Goal: Information Seeking & Learning: Understand process/instructions

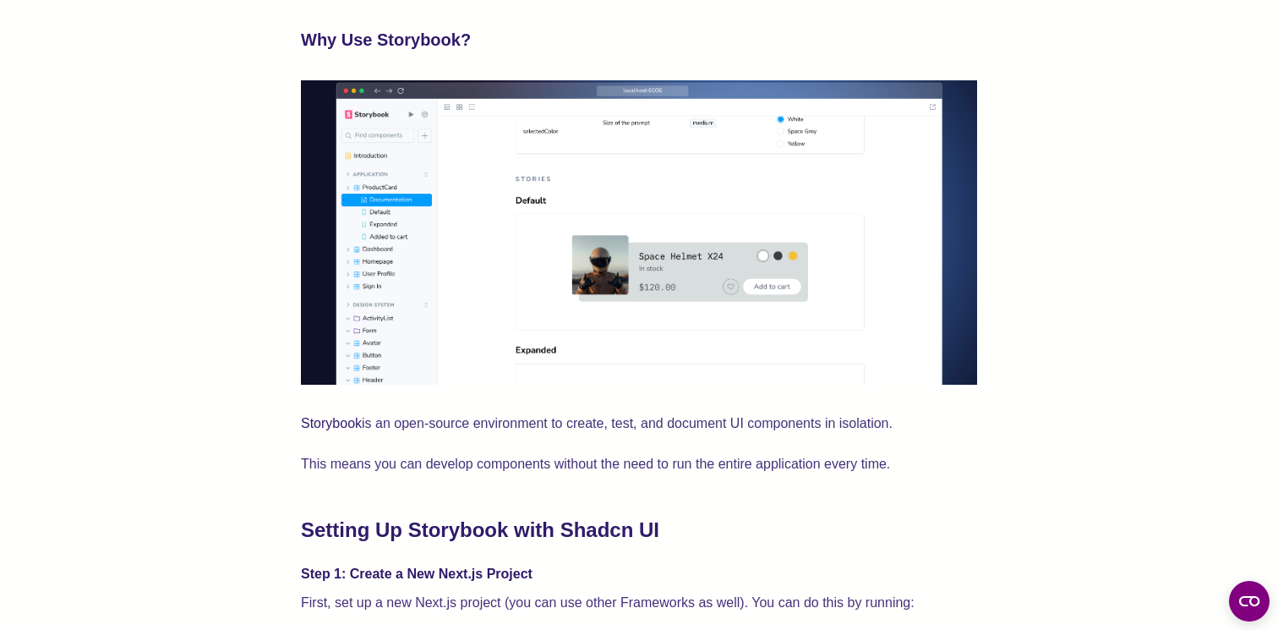
scroll to position [1171, 0]
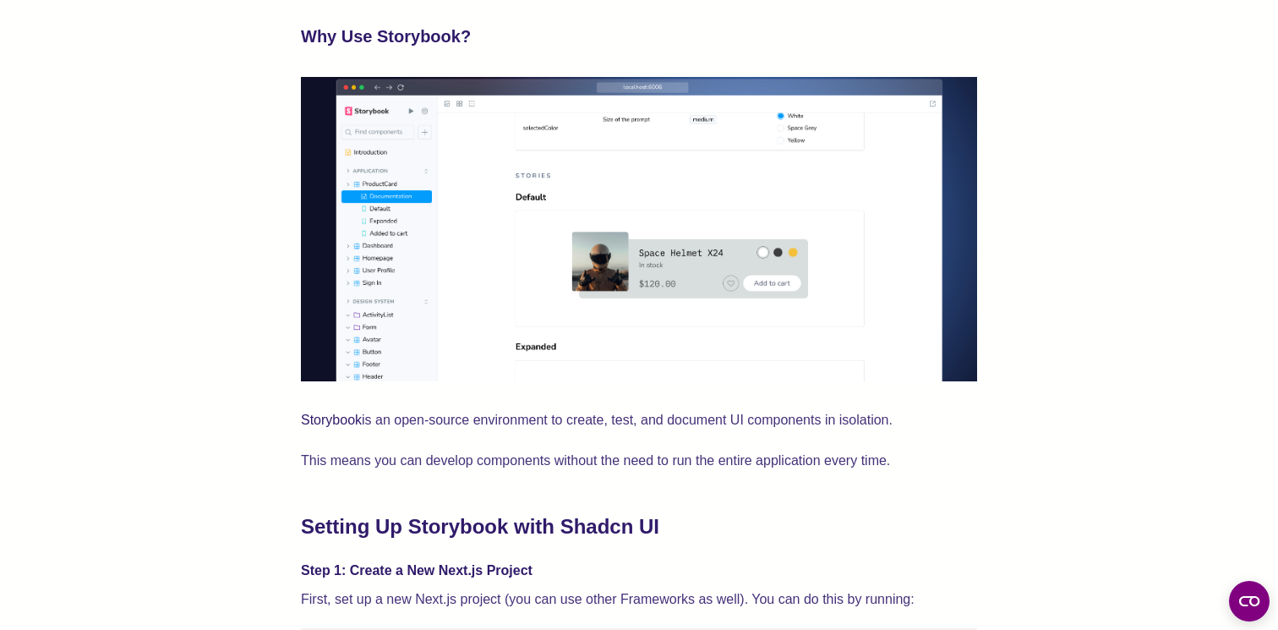
click at [429, 416] on p "Storybook is an open-source environment to create, test, and document UI compon…" at bounding box center [639, 420] width 676 height 24
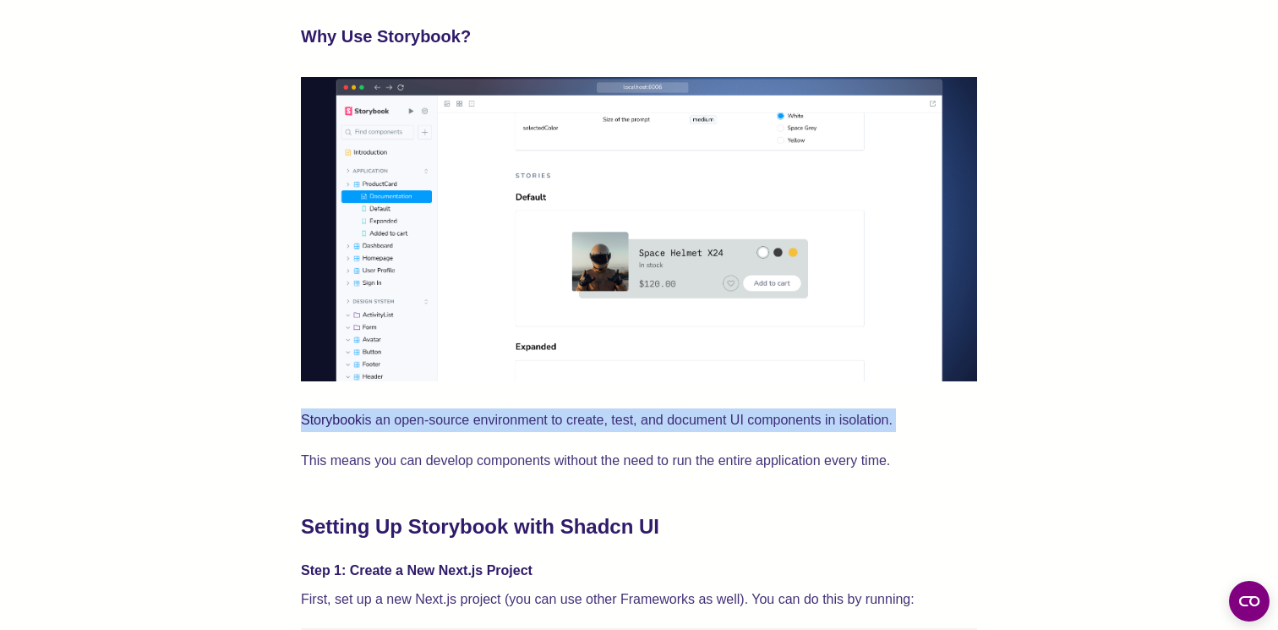
click at [429, 416] on p "Storybook is an open-source environment to create, test, and document UI compon…" at bounding box center [639, 420] width 676 height 24
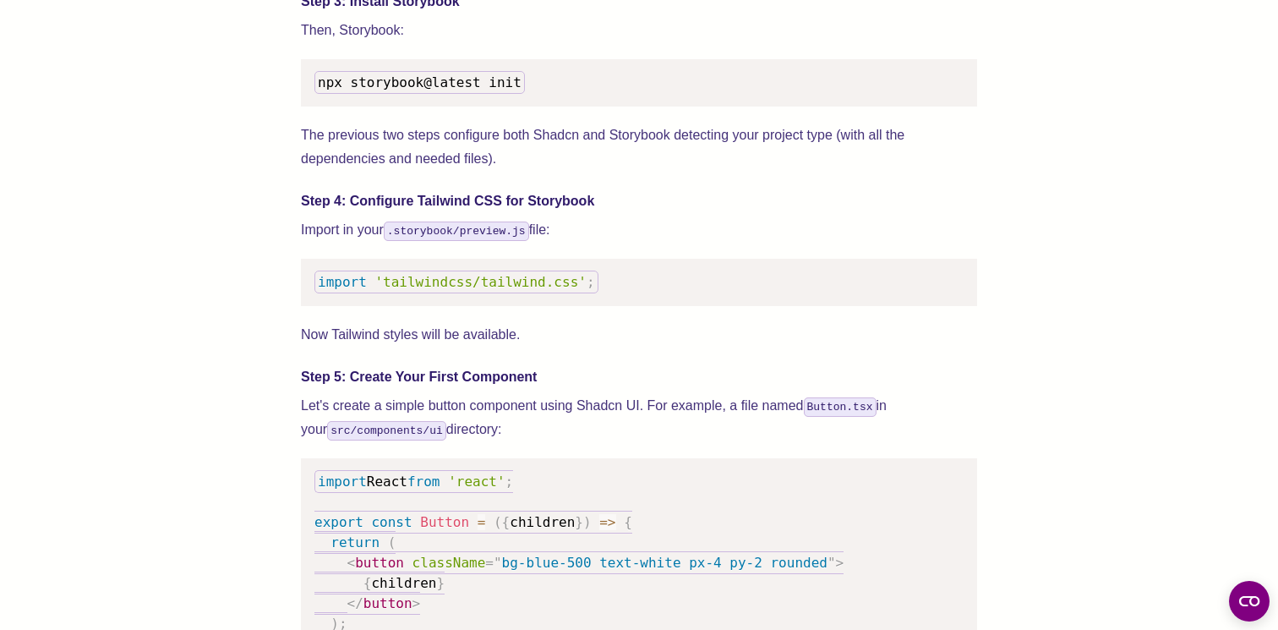
scroll to position [1957, 0]
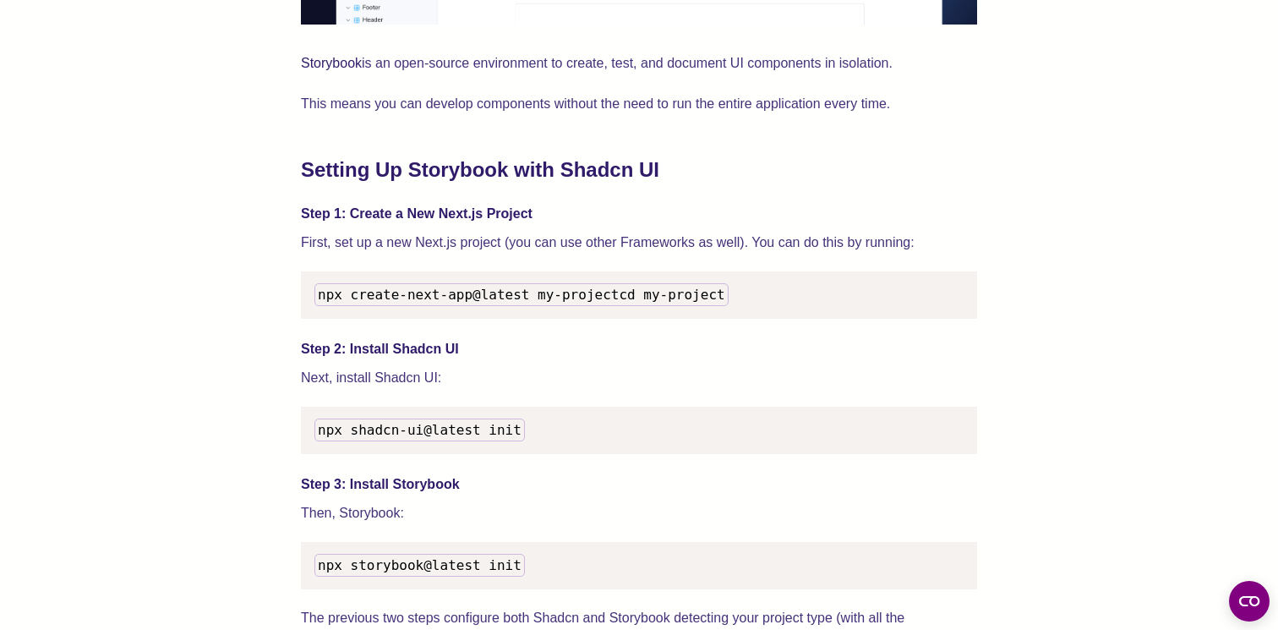
scroll to position [1567, 0]
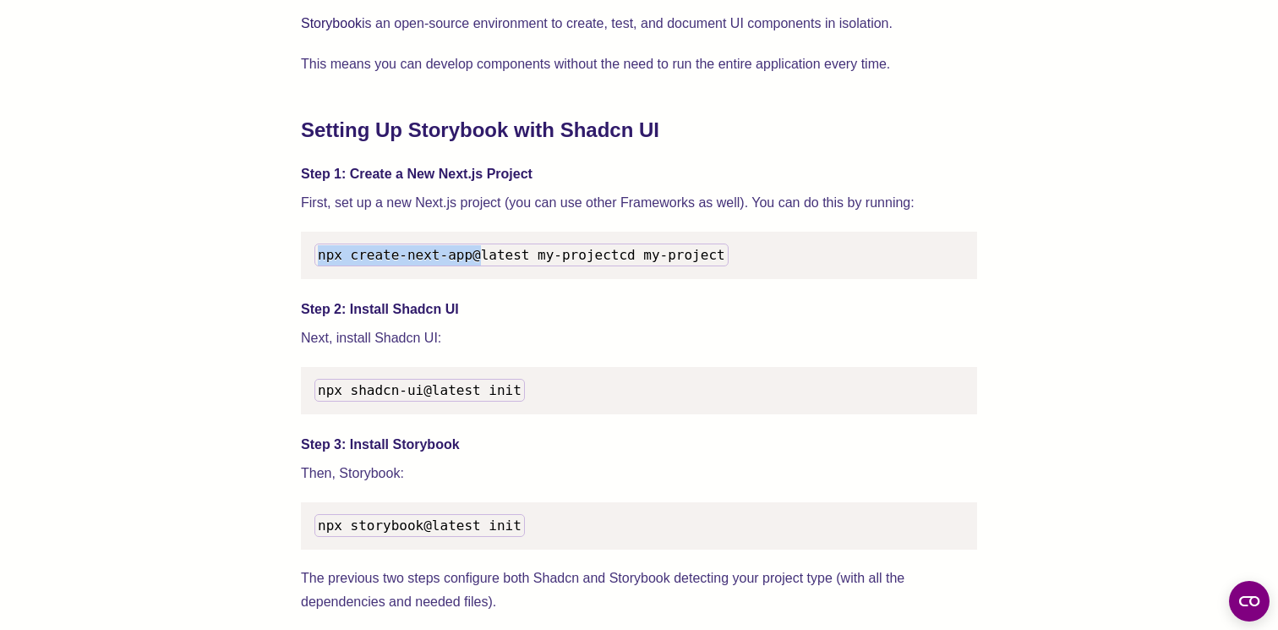
drag, startPoint x: 314, startPoint y: 256, endPoint x: 483, endPoint y: 256, distance: 169.0
click at [483, 256] on code "npx create-next-app@latest my-project cd my-project" at bounding box center [521, 254] width 414 height 23
click at [483, 256] on span "npx create-next-app@latest my-project" at bounding box center [468, 255] width 301 height 16
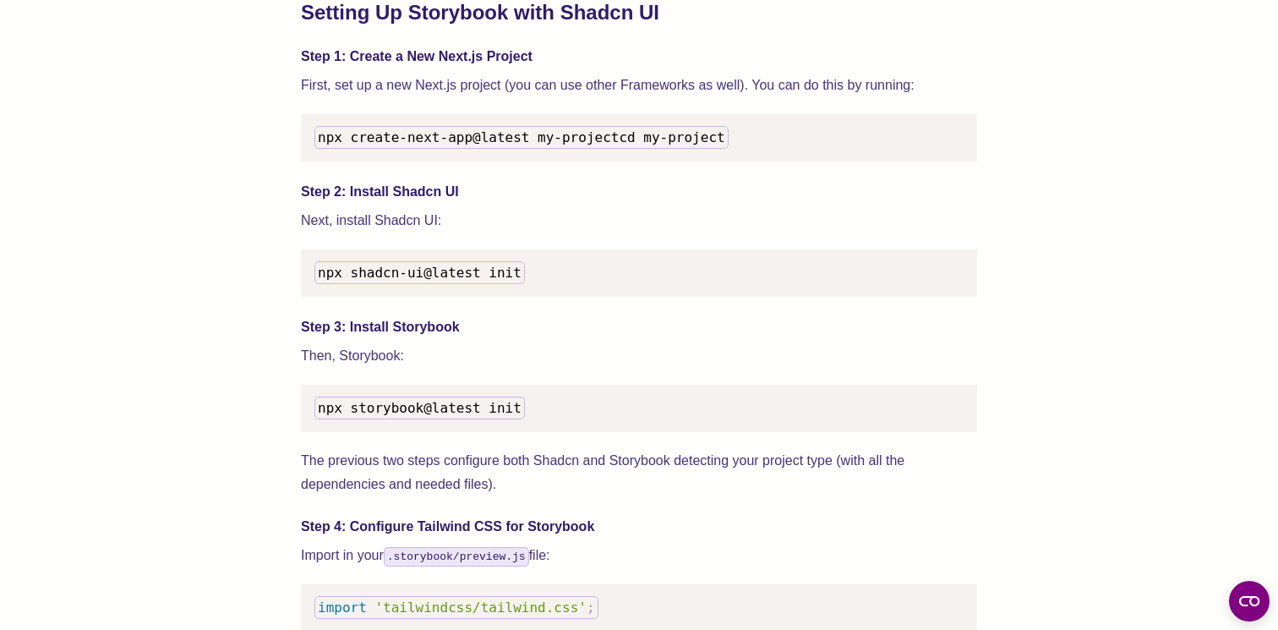
scroll to position [1689, 0]
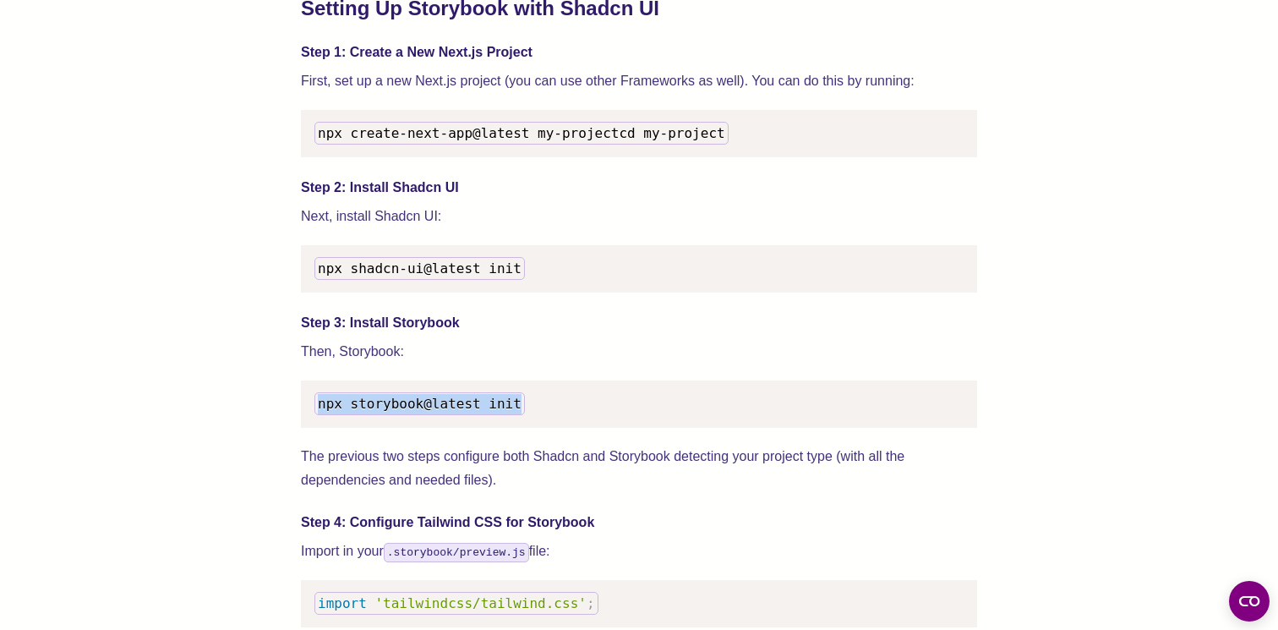
drag, startPoint x: 461, startPoint y: 423, endPoint x: 304, endPoint y: 422, distance: 156.4
click at [304, 423] on pre "npx storybook@latest init" at bounding box center [639, 403] width 676 height 47
click at [304, 422] on pre "npx storybook@latest init" at bounding box center [639, 403] width 676 height 47
drag, startPoint x: 304, startPoint y: 422, endPoint x: 607, endPoint y: 421, distance: 302.6
click at [607, 421] on pre "npx storybook@latest init" at bounding box center [639, 403] width 676 height 47
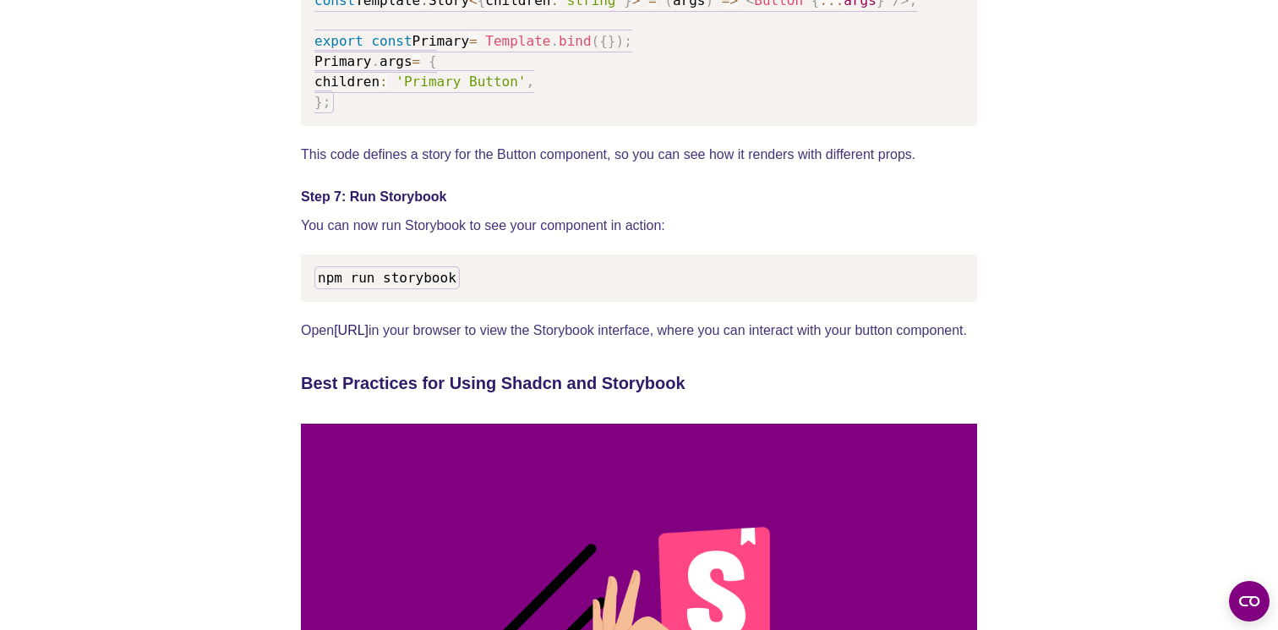
scroll to position [3018, 0]
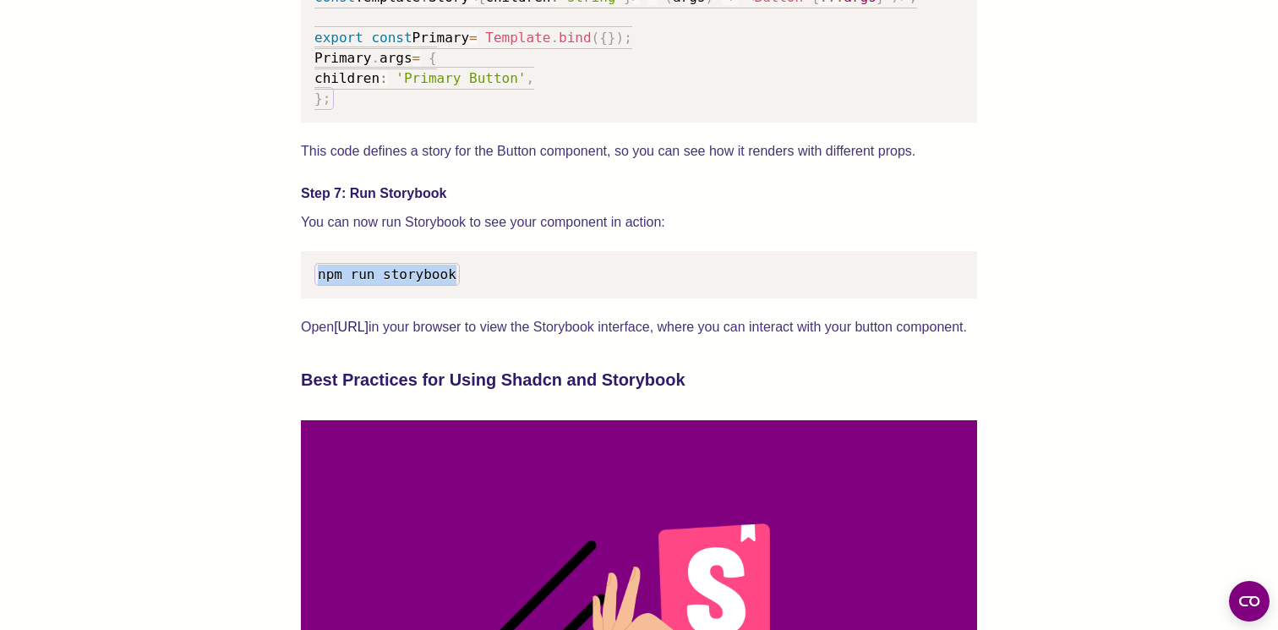
drag, startPoint x: 476, startPoint y: 298, endPoint x: 281, endPoint y: 298, distance: 195.2
copy span "npm run storybook"
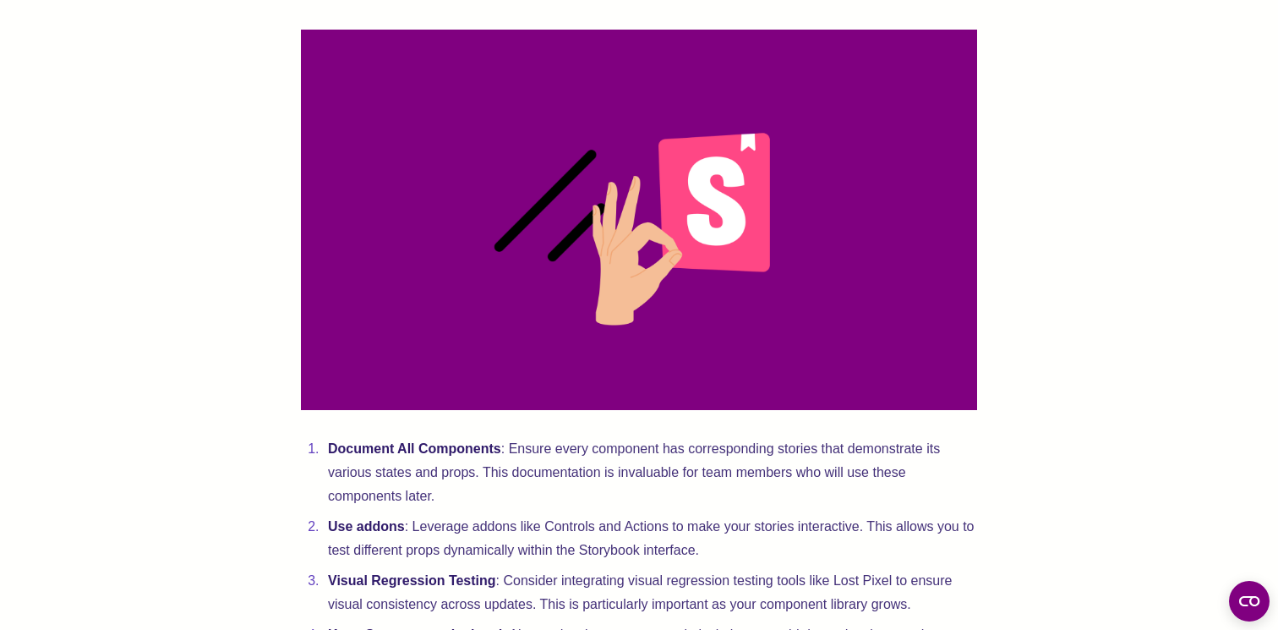
scroll to position [4754, 0]
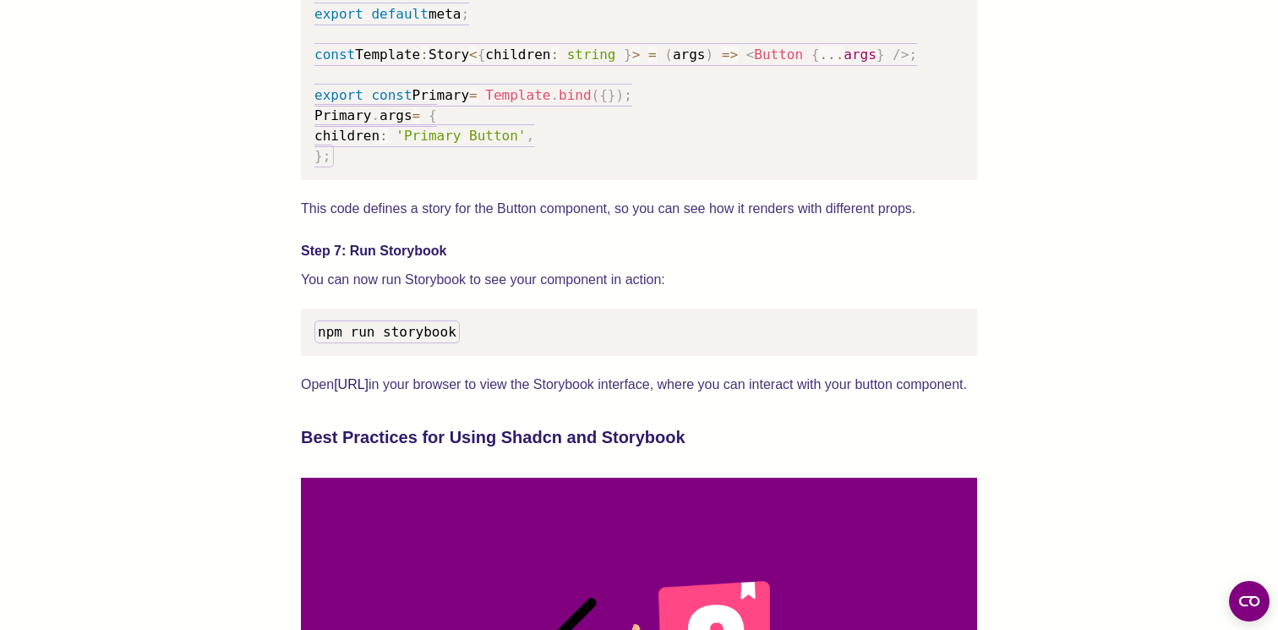
scroll to position [2262, 0]
